Goal: Information Seeking & Learning: Learn about a topic

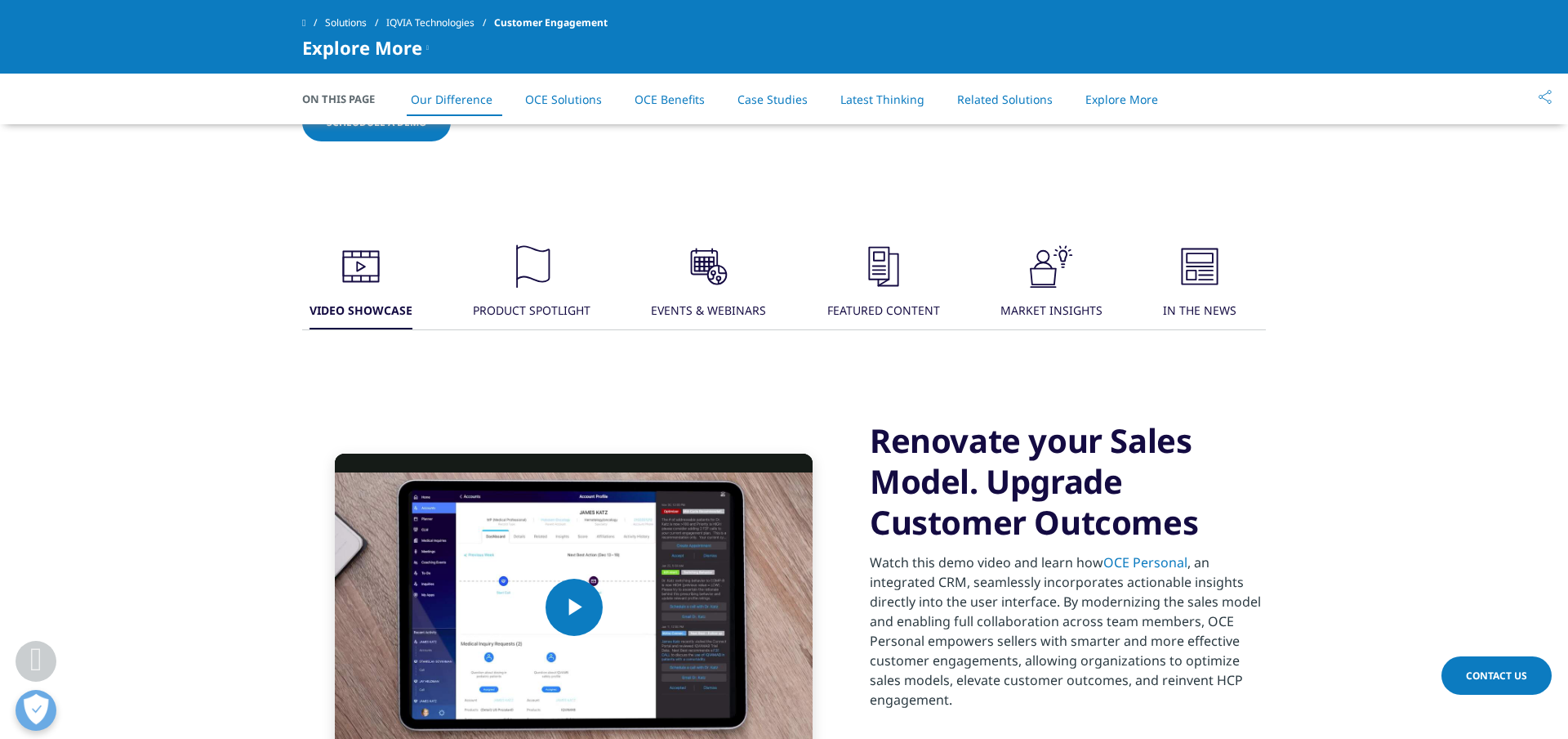
click at [556, 91] on link "OCE Solutions" at bounding box center [562, 99] width 76 height 15
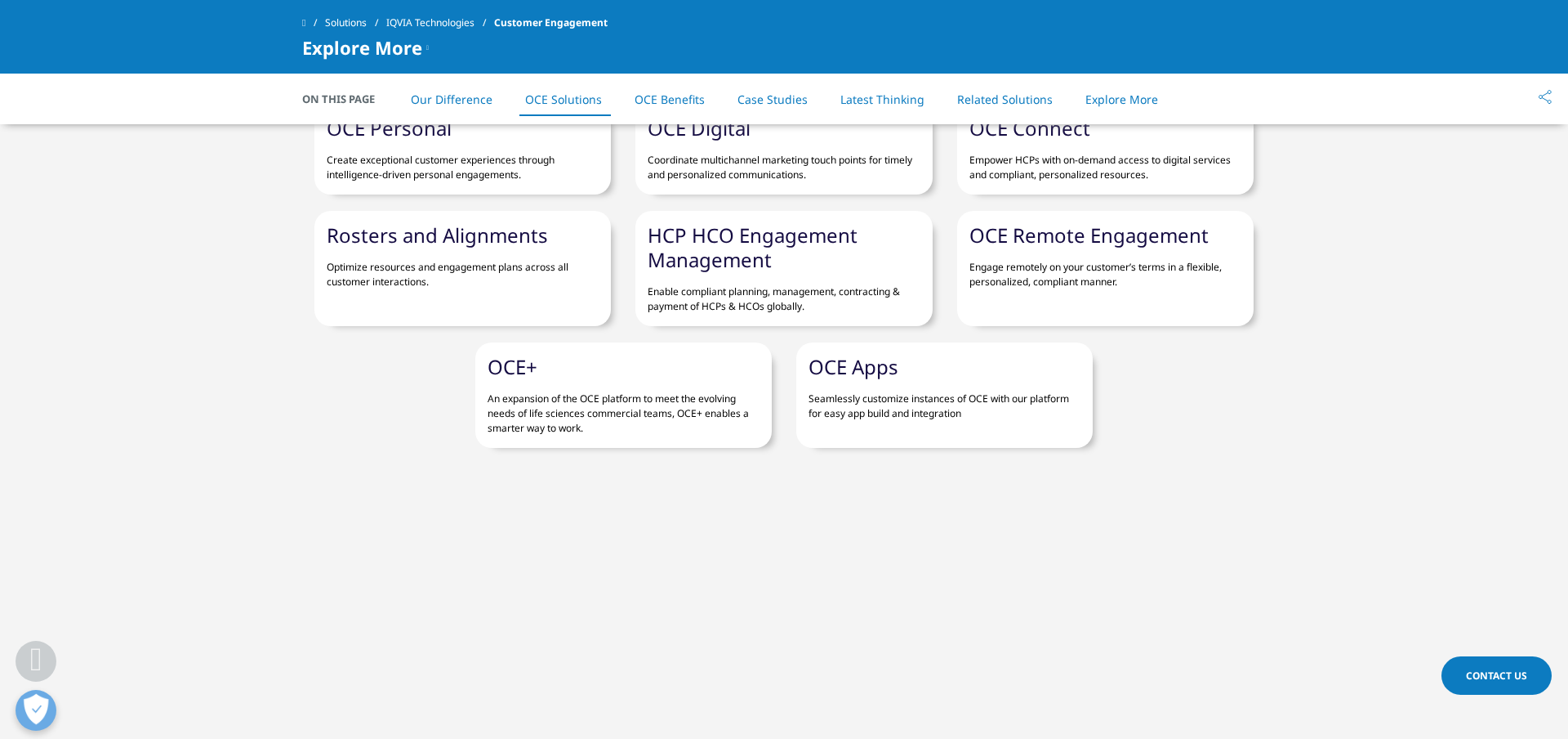
scroll to position [2549, 0]
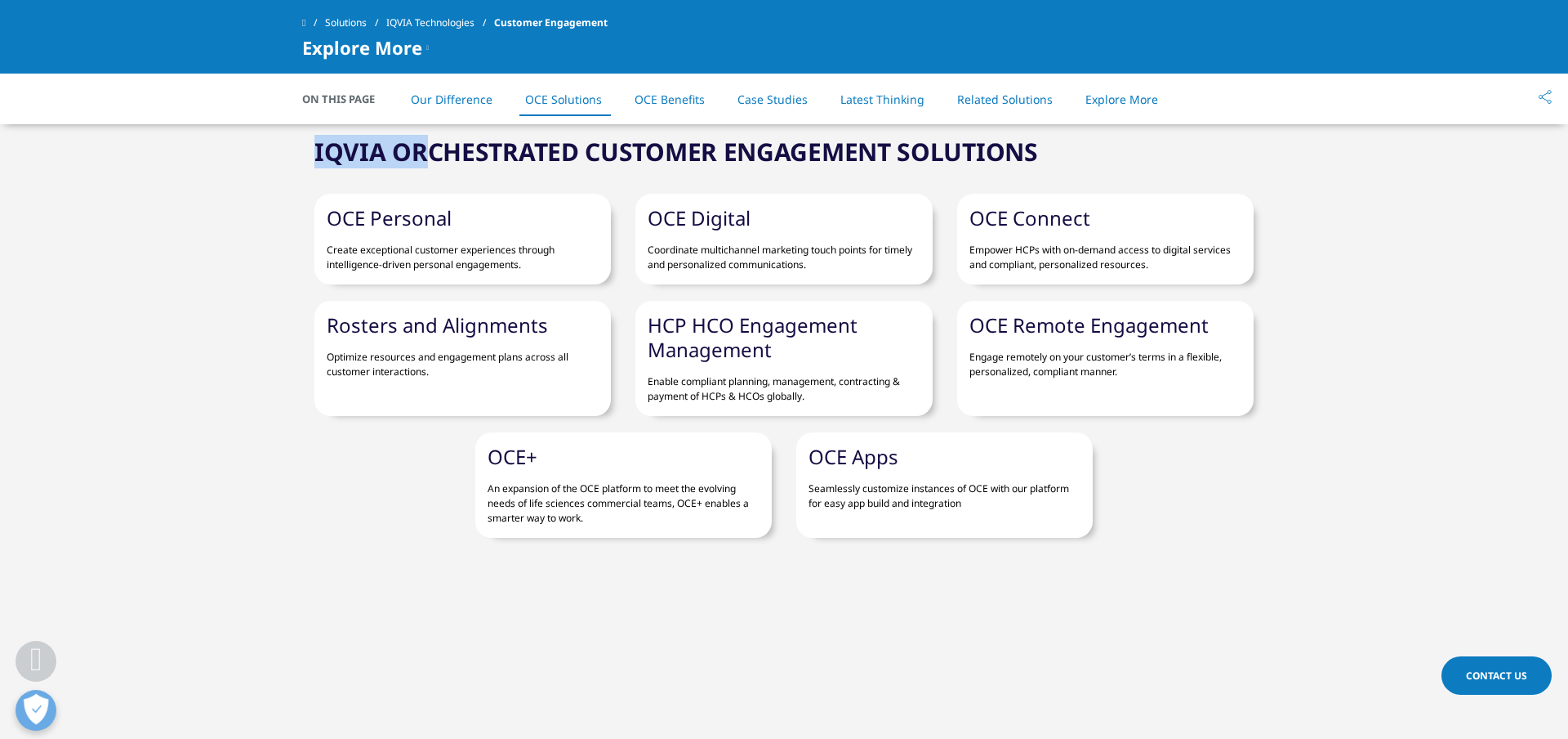
drag, startPoint x: 310, startPoint y: 150, endPoint x: 420, endPoint y: 155, distance: 110.1
click at [420, 155] on div "IQVIA ORCHESTRATED CUSTOMER ENGAGEMENT SOLUTIONS" at bounding box center [783, 169] width 963 height 49
click at [420, 155] on h2 "IQVIA ORCHESTRATED CUSTOMER ENGAGEMENT SOLUTIONS" at bounding box center [676, 152] width 723 height 33
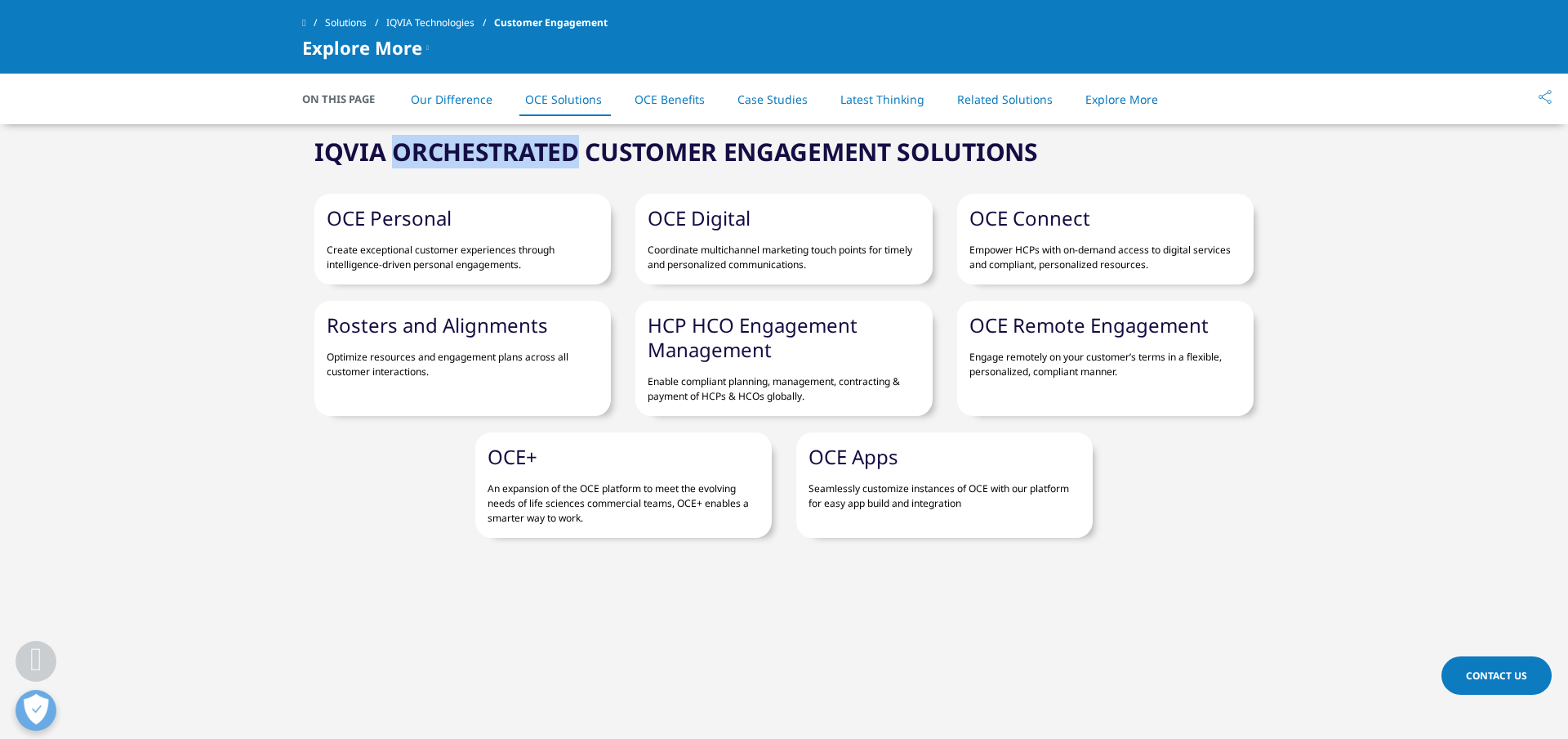
click at [420, 155] on h2 "IQVIA ORCHESTRATED CUSTOMER ENGAGEMENT SOLUTIONS" at bounding box center [676, 152] width 723 height 33
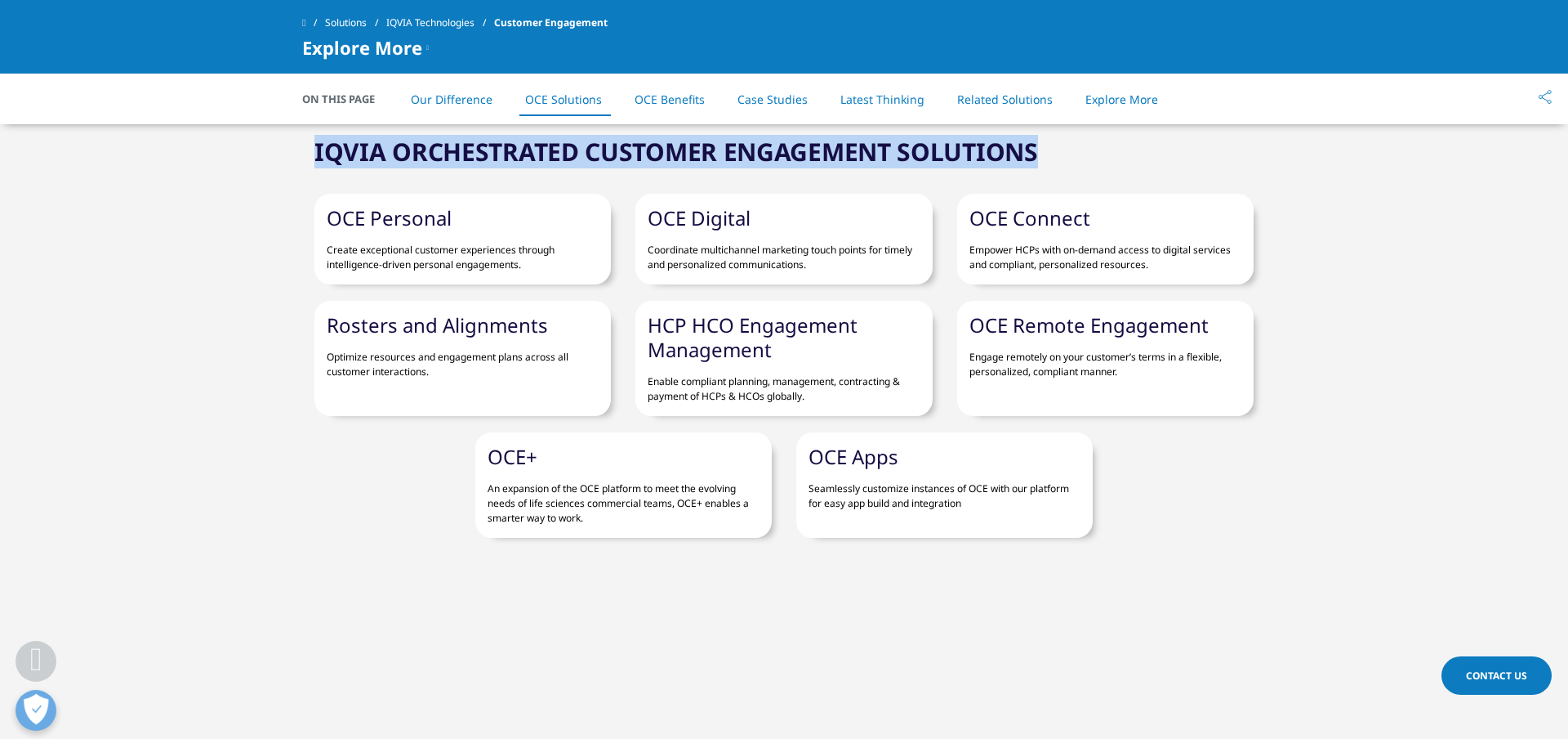
click at [420, 155] on h2 "IQVIA ORCHESTRATED CUSTOMER ENGAGEMENT SOLUTIONS" at bounding box center [676, 152] width 723 height 33
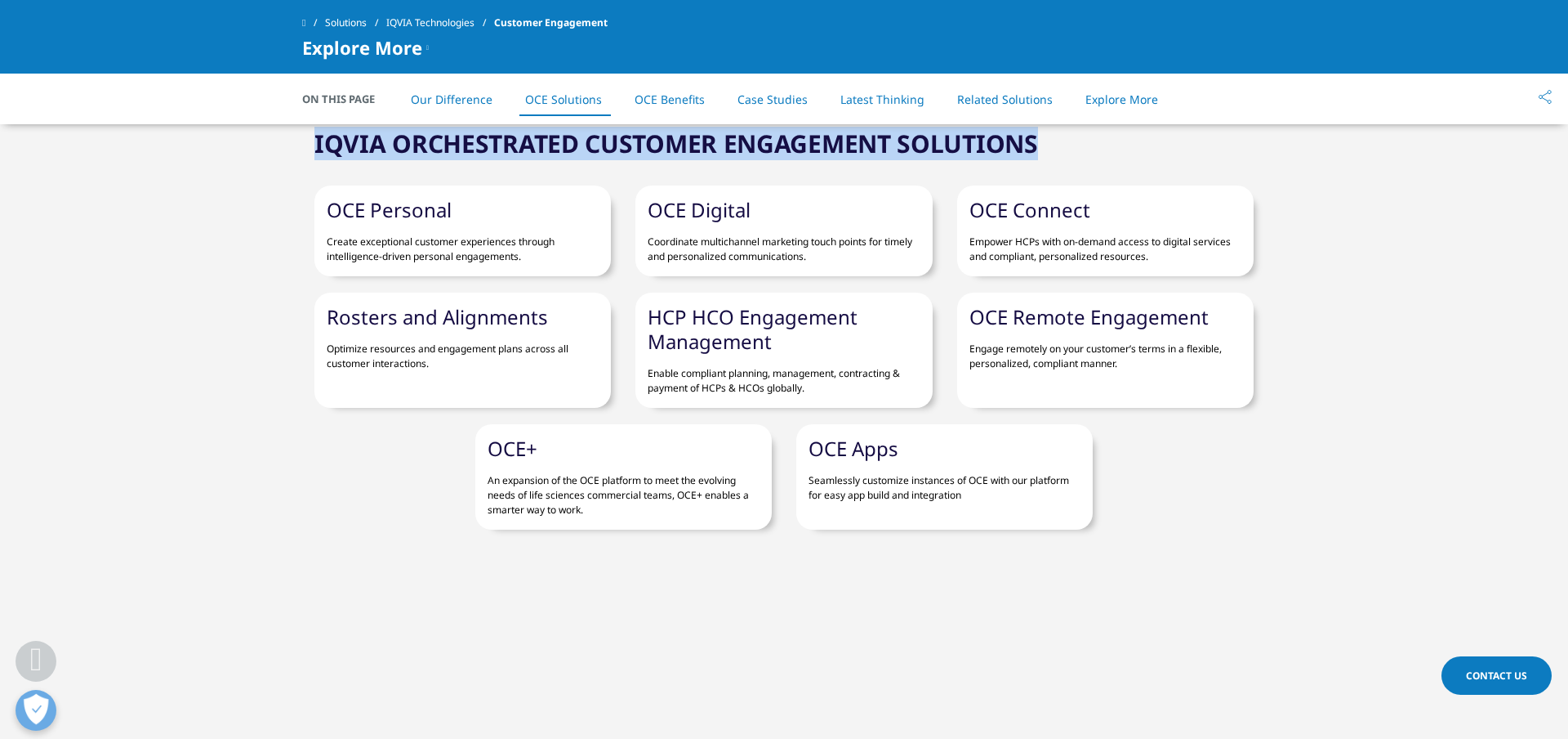
scroll to position [2494, 0]
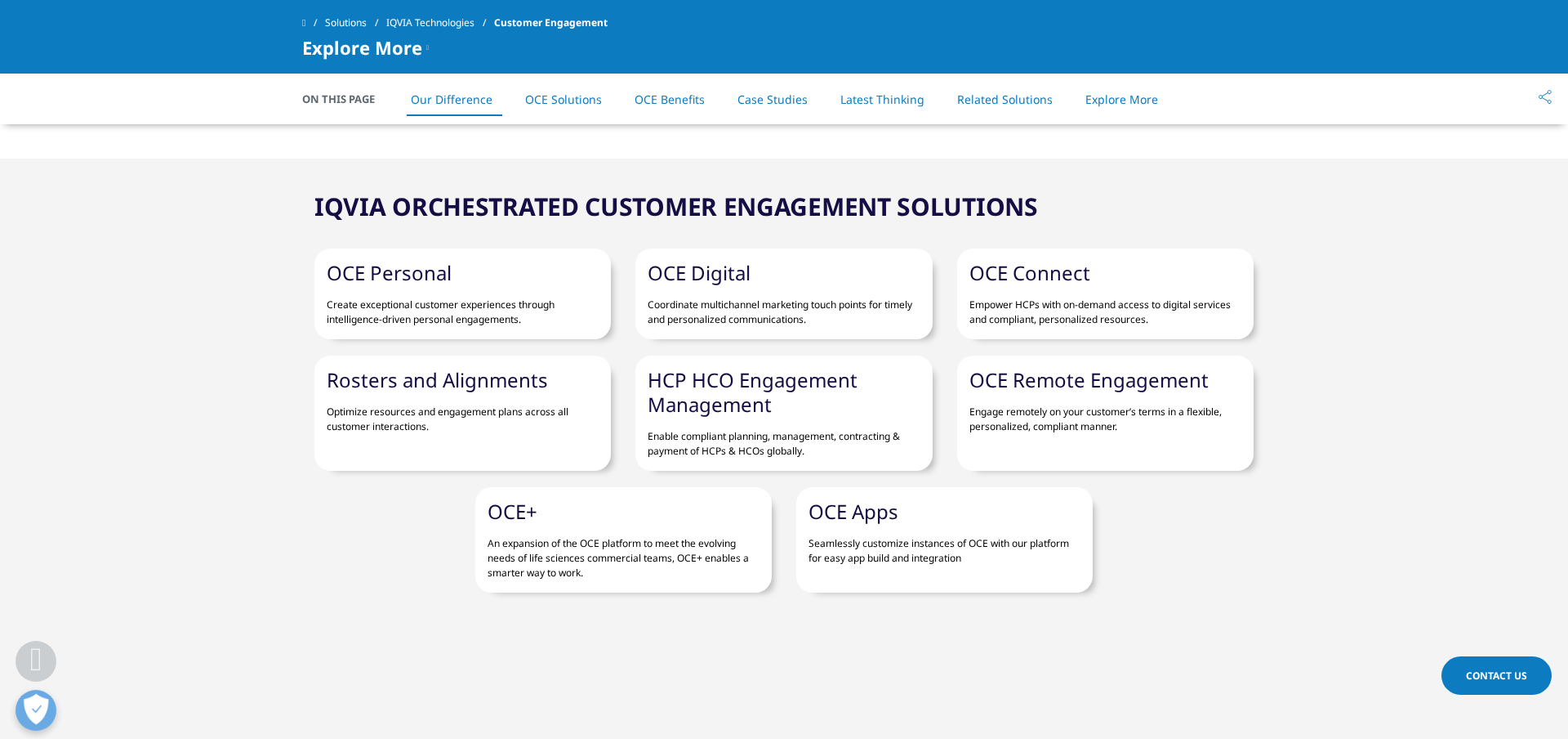
click at [1381, 413] on div "IQVIA ORCHESTRATED CUSTOMER ENGAGEMENT SOLUTIONS OCE Personal Create exceptiona…" at bounding box center [784, 396] width 1568 height 393
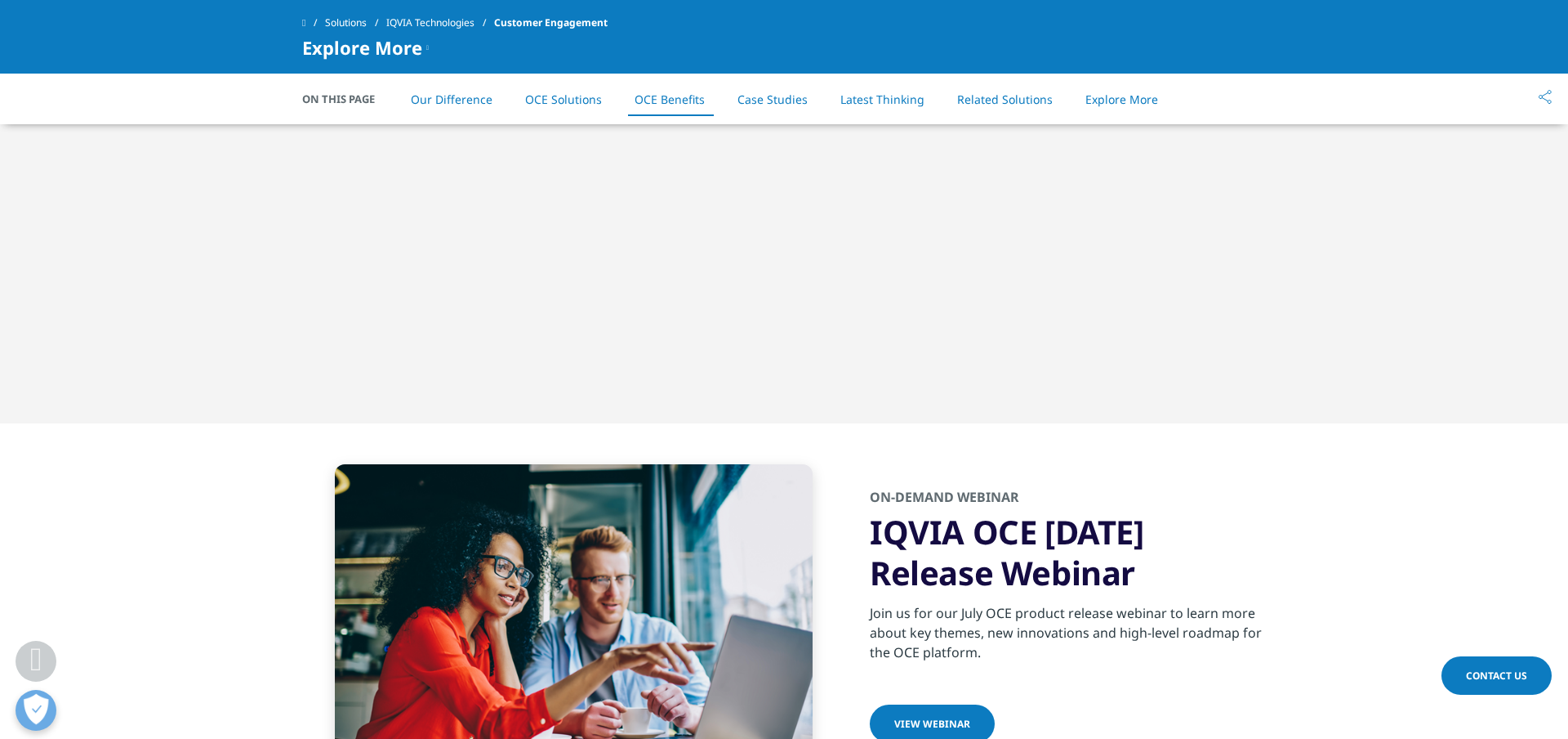
scroll to position [3040, 0]
